Goal: Task Accomplishment & Management: Manage account settings

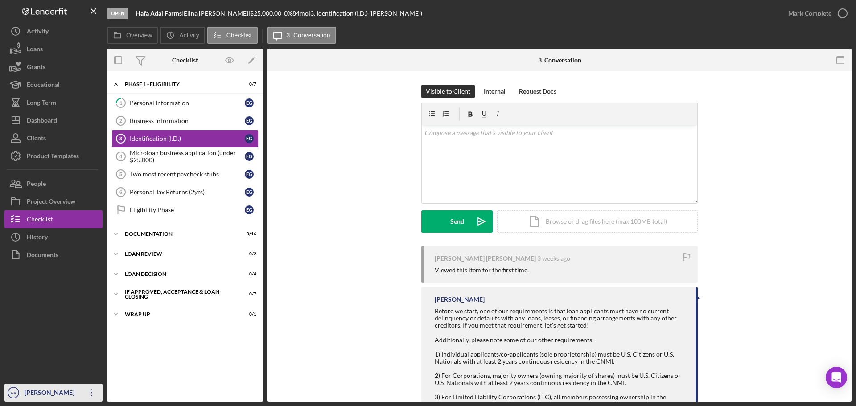
drag, startPoint x: 0, startPoint y: 0, endPoint x: 37, endPoint y: 396, distance: 397.7
click at [37, 396] on div "[PERSON_NAME]" at bounding box center [51, 394] width 58 height 20
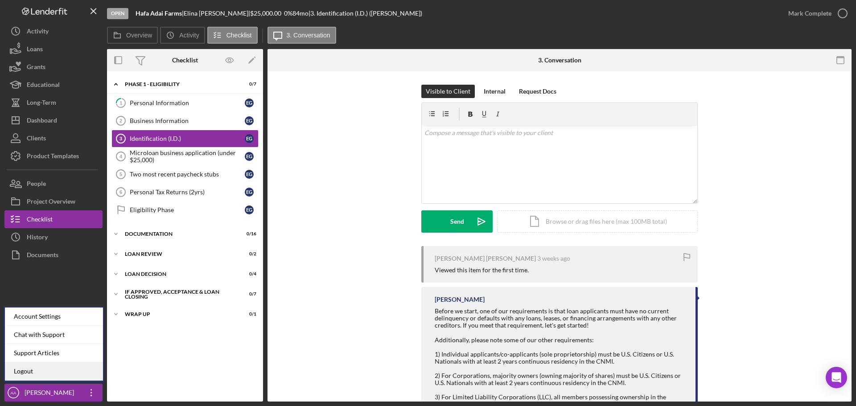
click at [69, 371] on link "Logout" at bounding box center [54, 372] width 98 height 18
